Goal: Transaction & Acquisition: Purchase product/service

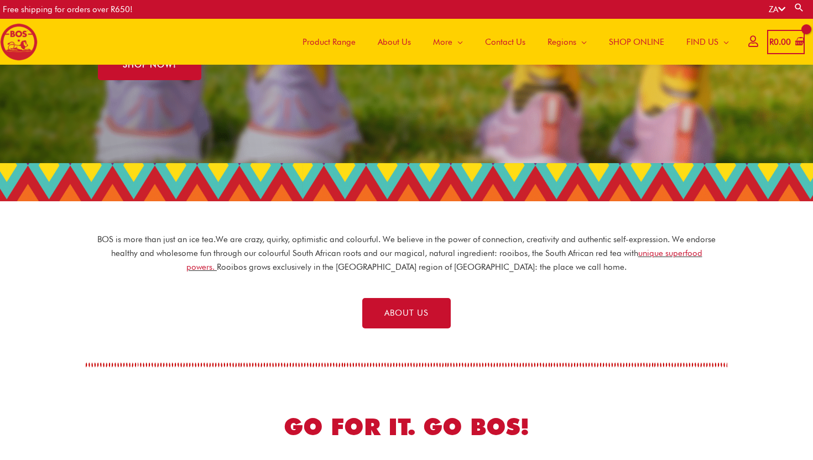
scroll to position [145, 0]
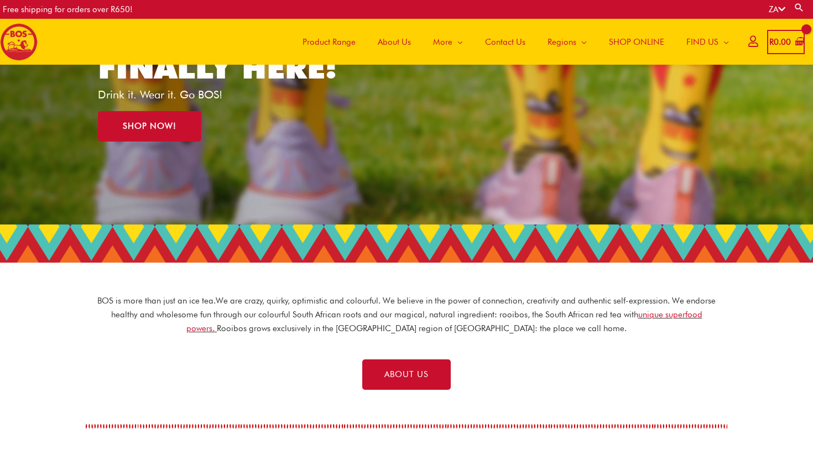
click at [617, 41] on span "SHOP ONLINE" at bounding box center [636, 41] width 55 height 33
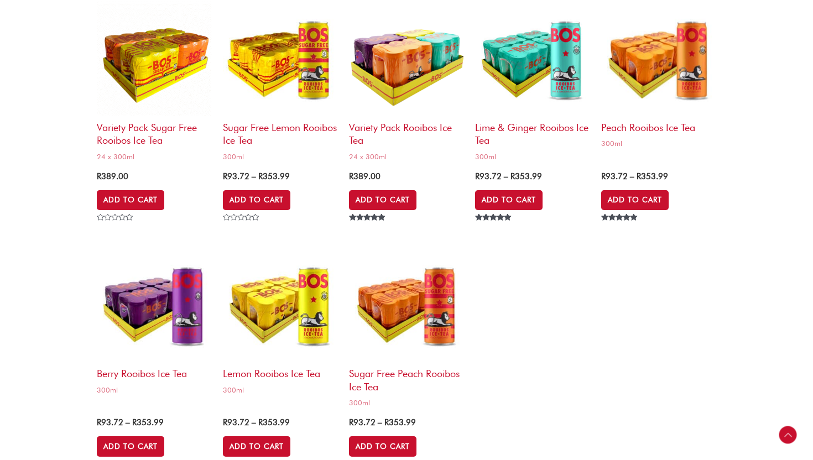
scroll to position [2775, 0]
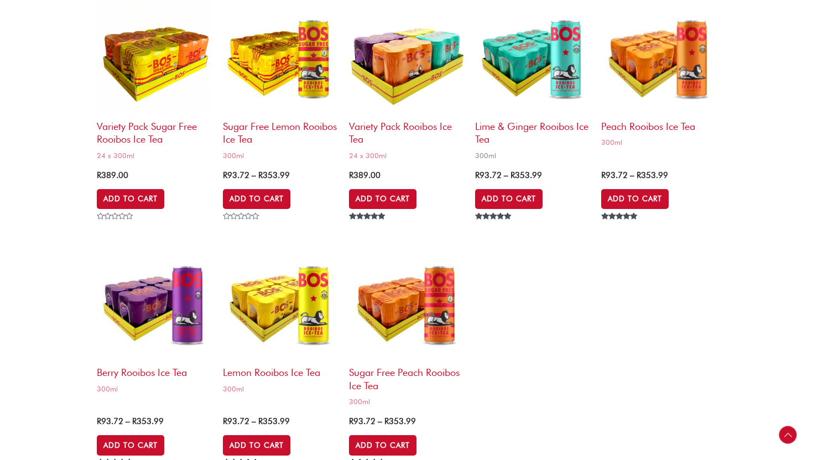
click at [510, 124] on h2 "Lime & Ginger Rooibos Ice Tea" at bounding box center [532, 130] width 115 height 32
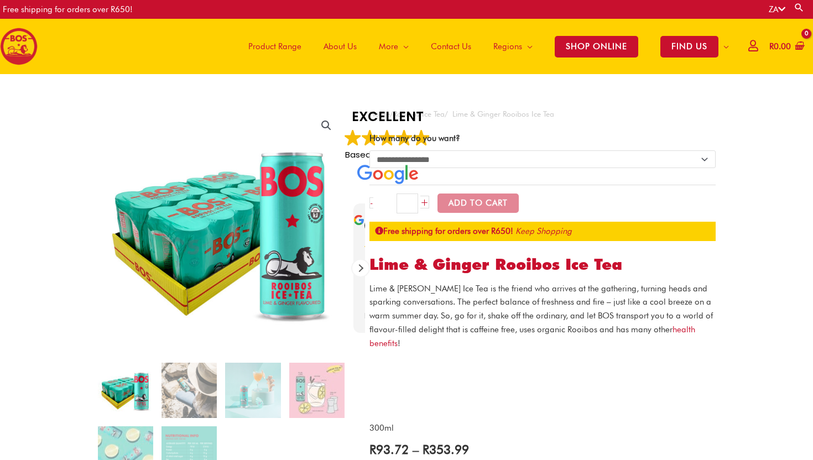
click at [516, 159] on select "**********" at bounding box center [542, 159] width 346 height 18
select select "**********"
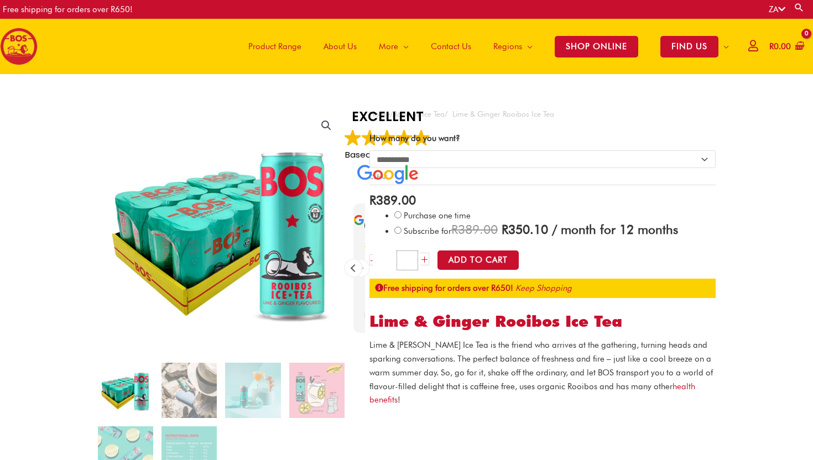
drag, startPoint x: 409, startPoint y: 258, endPoint x: 394, endPoint y: 257, distance: 15.0
click at [394, 257] on div "- Lime & Ginger Rooibos Ice Tea quantity * +" at bounding box center [399, 260] width 60 height 20
type input "*"
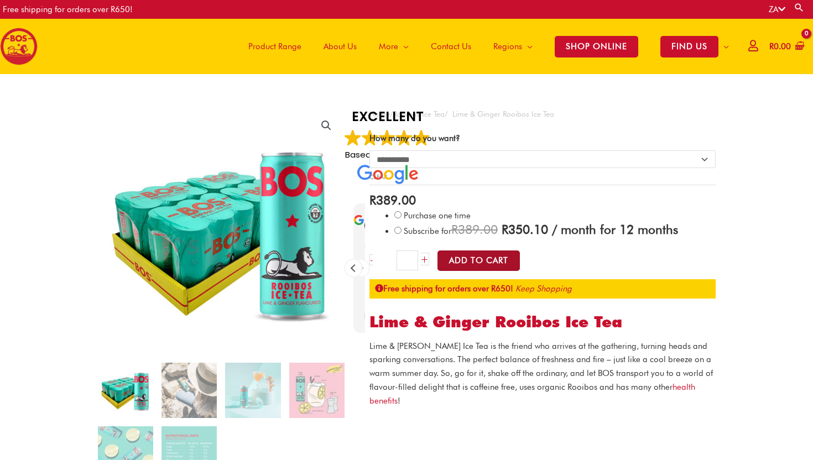
click at [486, 258] on button "Add to Cart" at bounding box center [478, 260] width 82 height 20
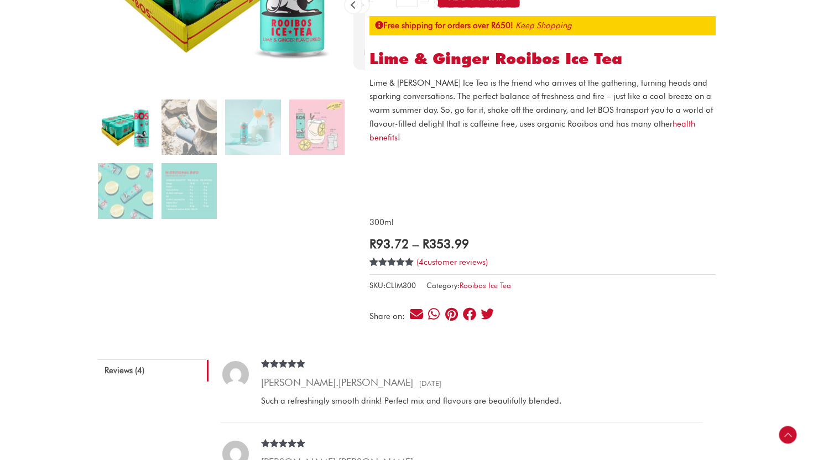
scroll to position [269, 0]
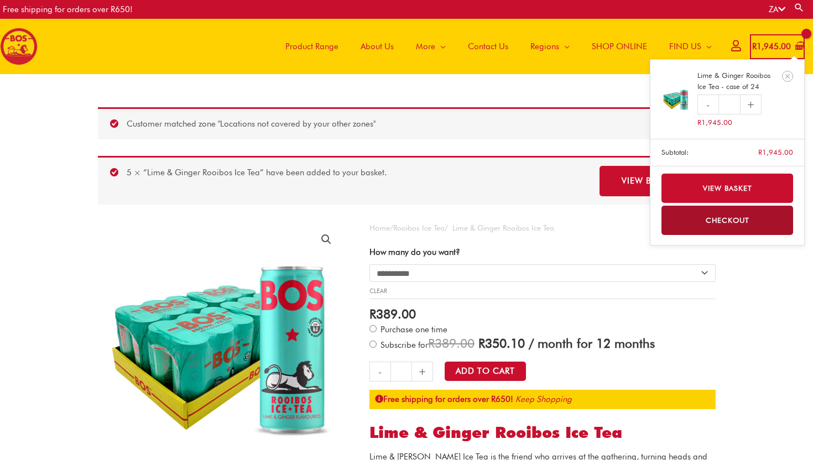
click at [761, 45] on bdi "R 1,945.00" at bounding box center [771, 46] width 39 height 10
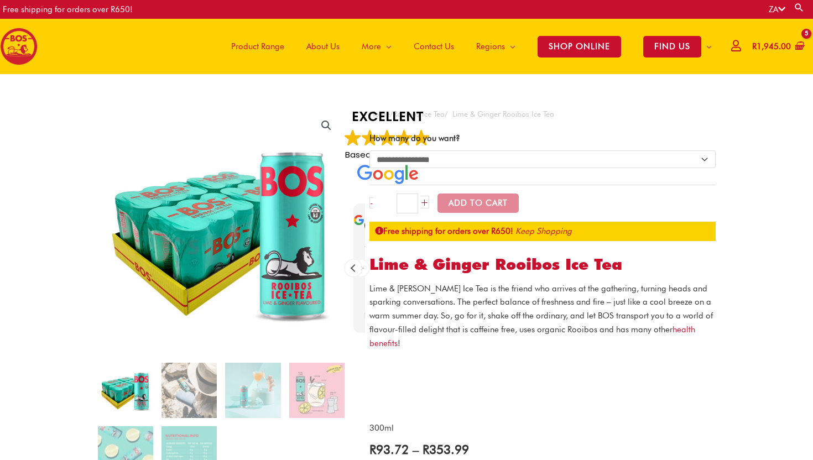
click at [138, 395] on img at bounding box center [125, 390] width 55 height 55
